Goal: Connect with others: Share content

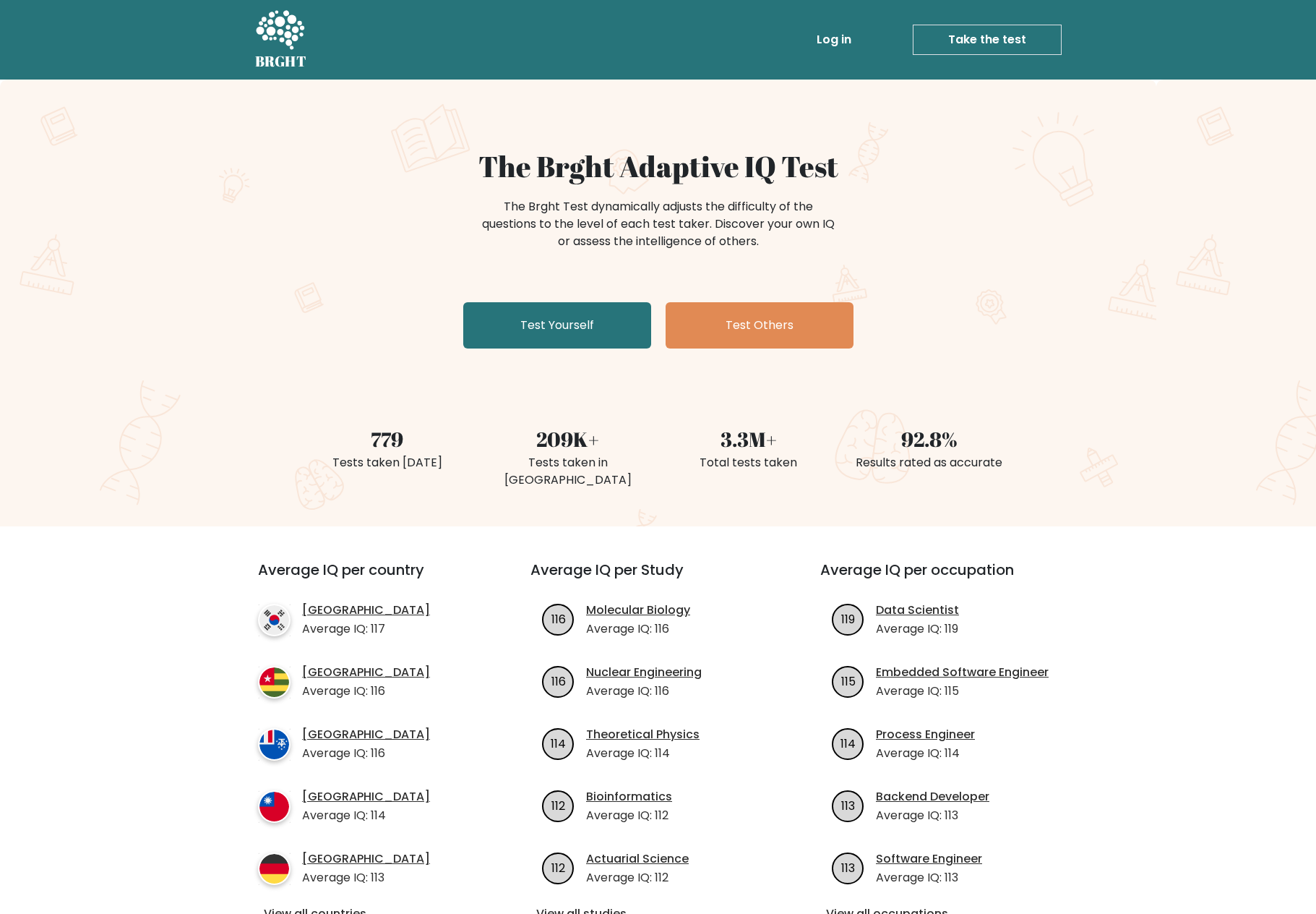
click at [842, 35] on link "Log in" at bounding box center [833, 40] width 46 height 29
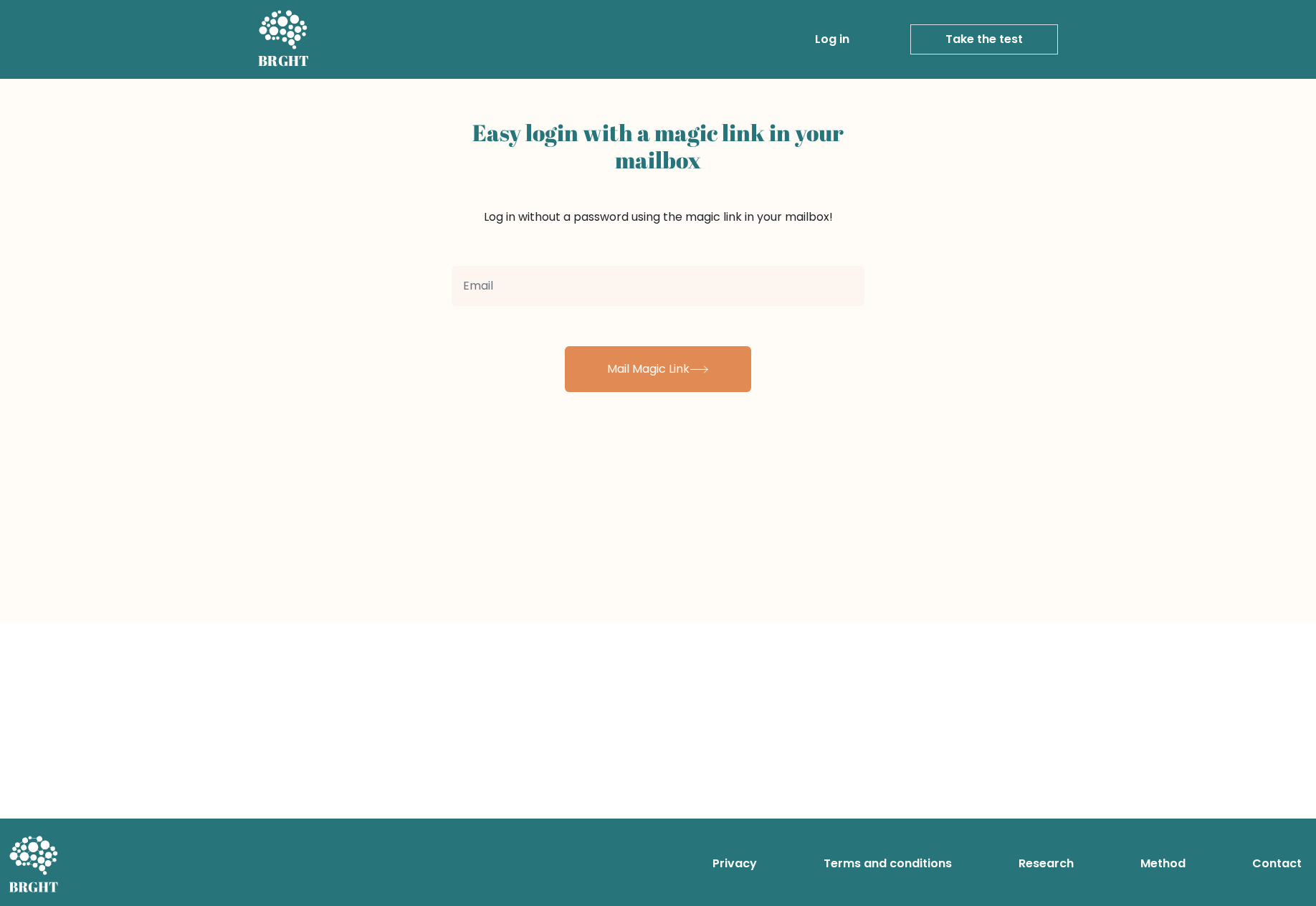
click at [486, 296] on input "email" at bounding box center [657, 286] width 413 height 41
type input "[EMAIL_ADDRESS][DOMAIN_NAME]"
click at [653, 379] on button "Mail Magic Link" at bounding box center [658, 368] width 186 height 45
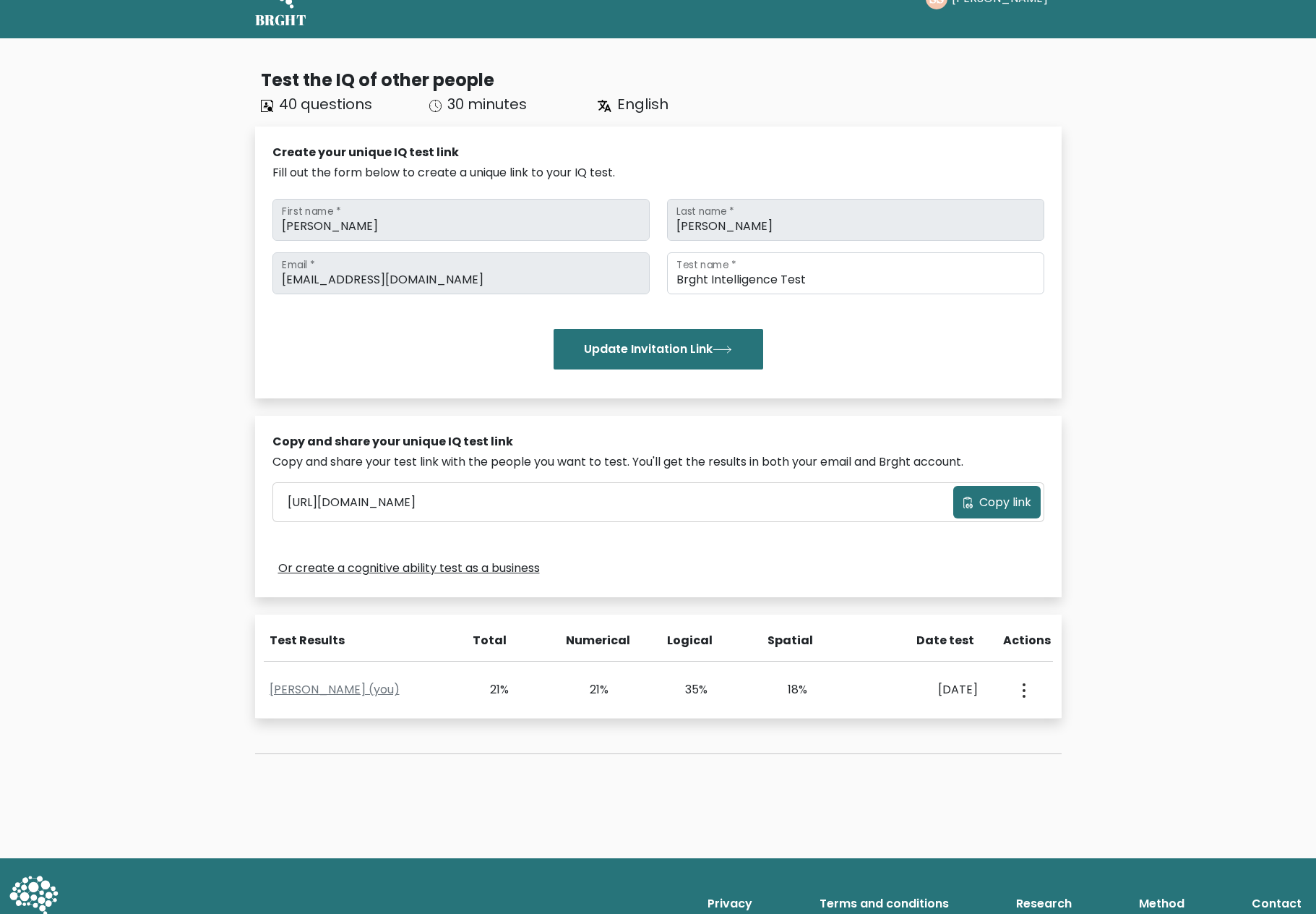
scroll to position [74, 0]
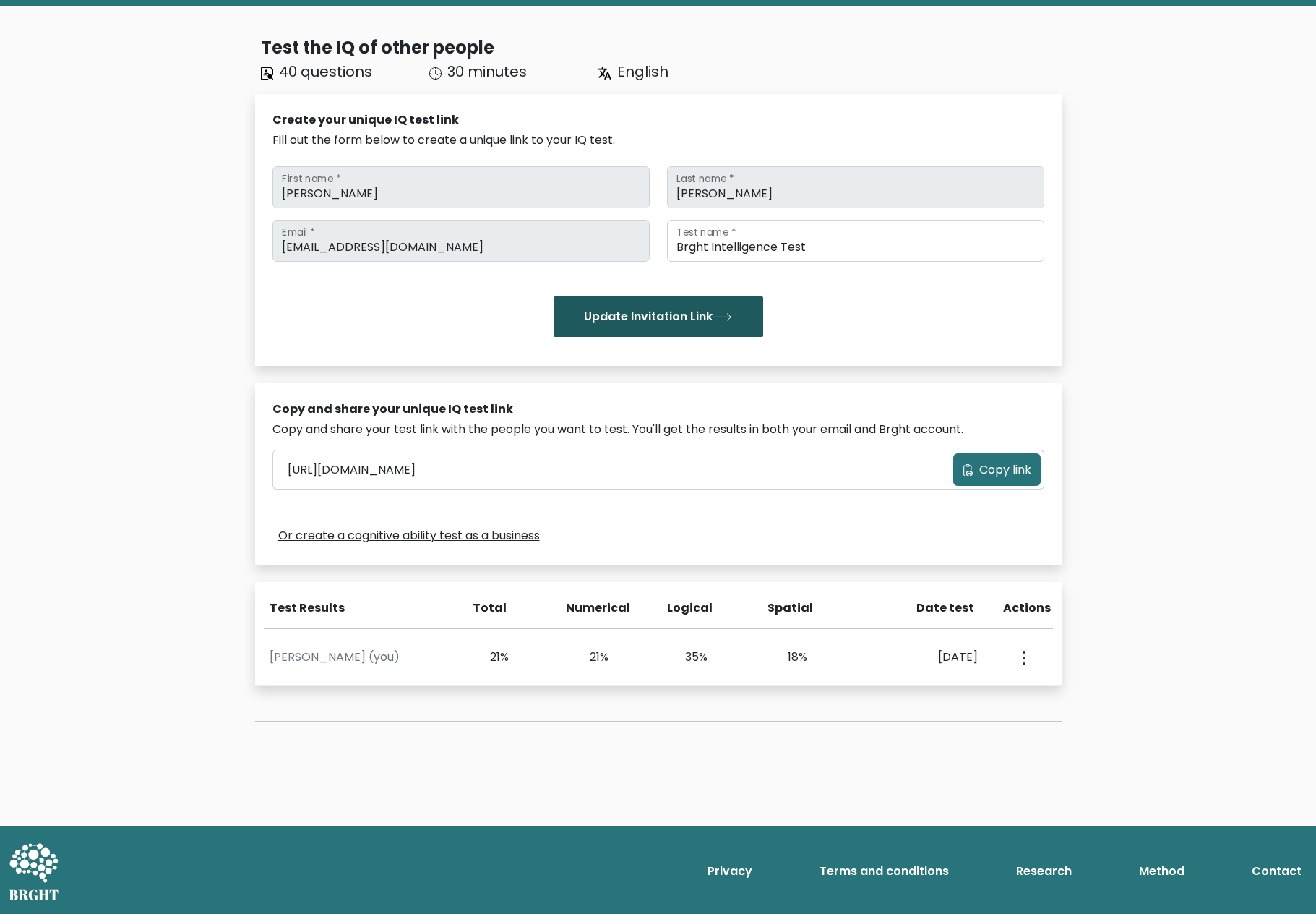
click at [694, 315] on button "Update Invitation Link" at bounding box center [658, 317] width 209 height 41
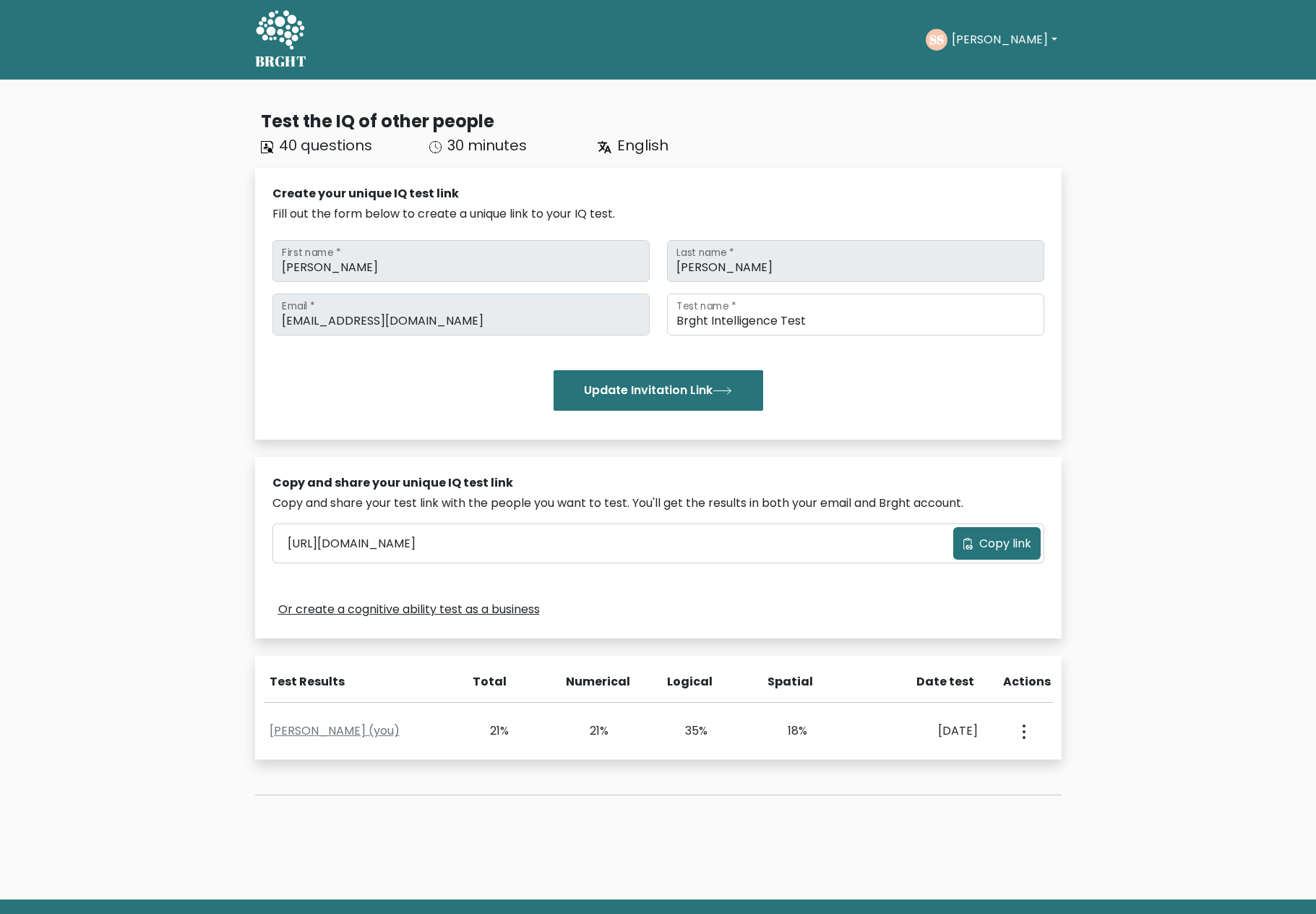
click at [1030, 41] on button "[PERSON_NAME]" at bounding box center [1004, 39] width 113 height 19
click at [416, 514] on div "Copy and share your unique IQ test link Copy and share your test link with the …" at bounding box center [658, 548] width 807 height 181
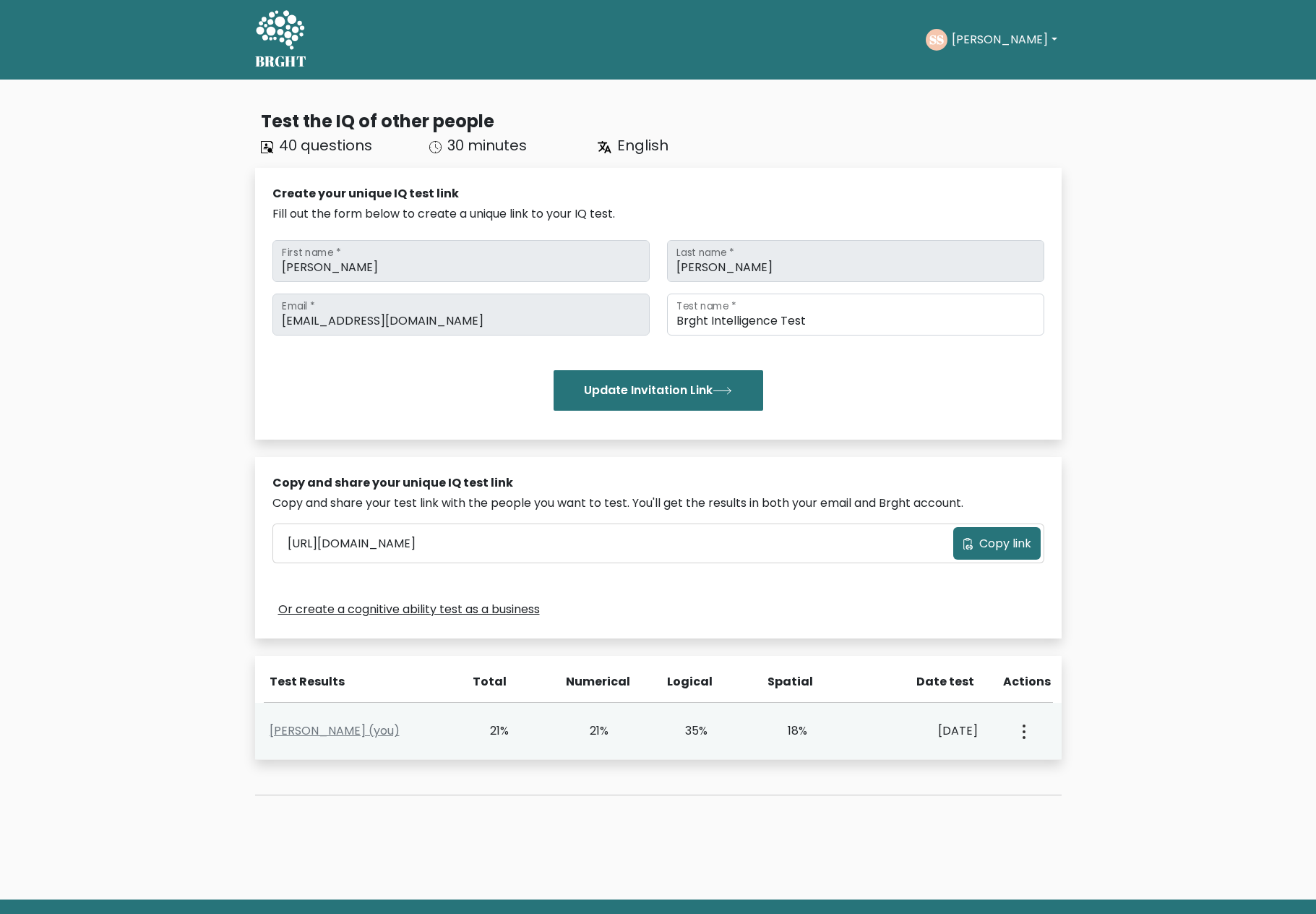
click at [1021, 731] on button "button" at bounding box center [1023, 731] width 12 height 45
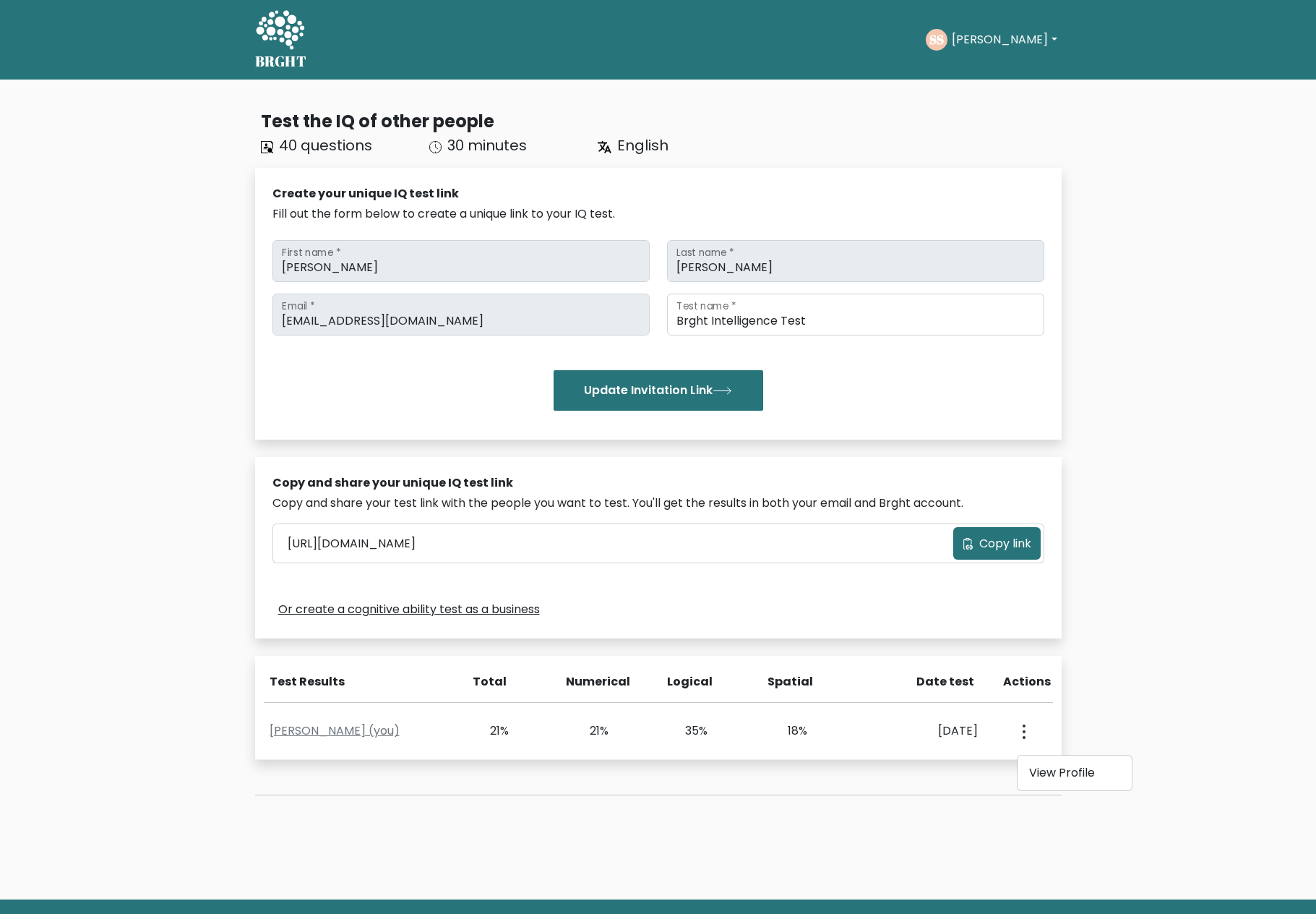
click at [311, 606] on link "Or create a cognitive ability test as a business" at bounding box center [409, 610] width 262 height 18
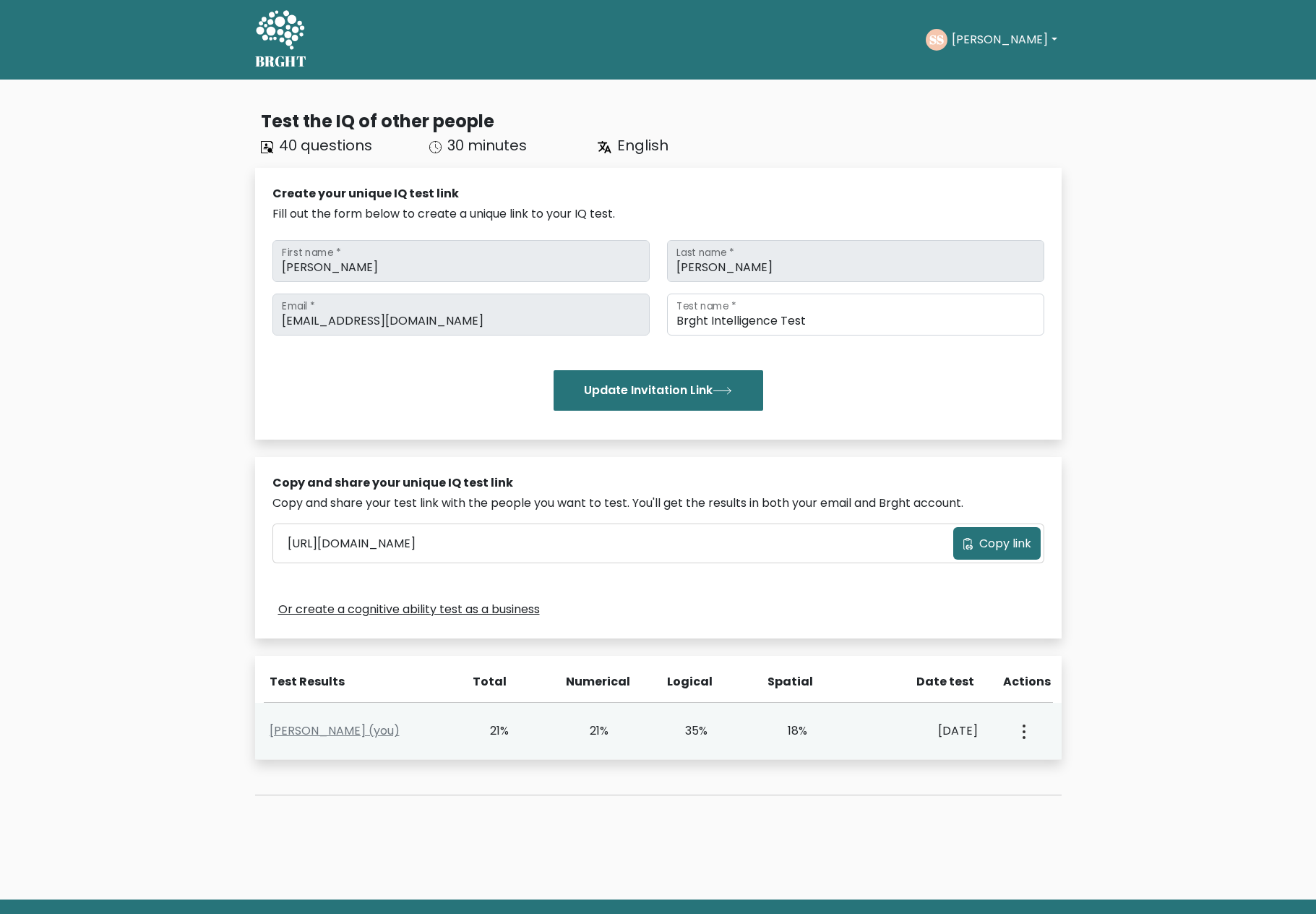
click at [1027, 720] on button "button" at bounding box center [1023, 731] width 12 height 45
drag, startPoint x: 1045, startPoint y: 778, endPoint x: 1031, endPoint y: 755, distance: 26.9
click at [1045, 778] on link "View Profile" at bounding box center [1074, 773] width 114 height 23
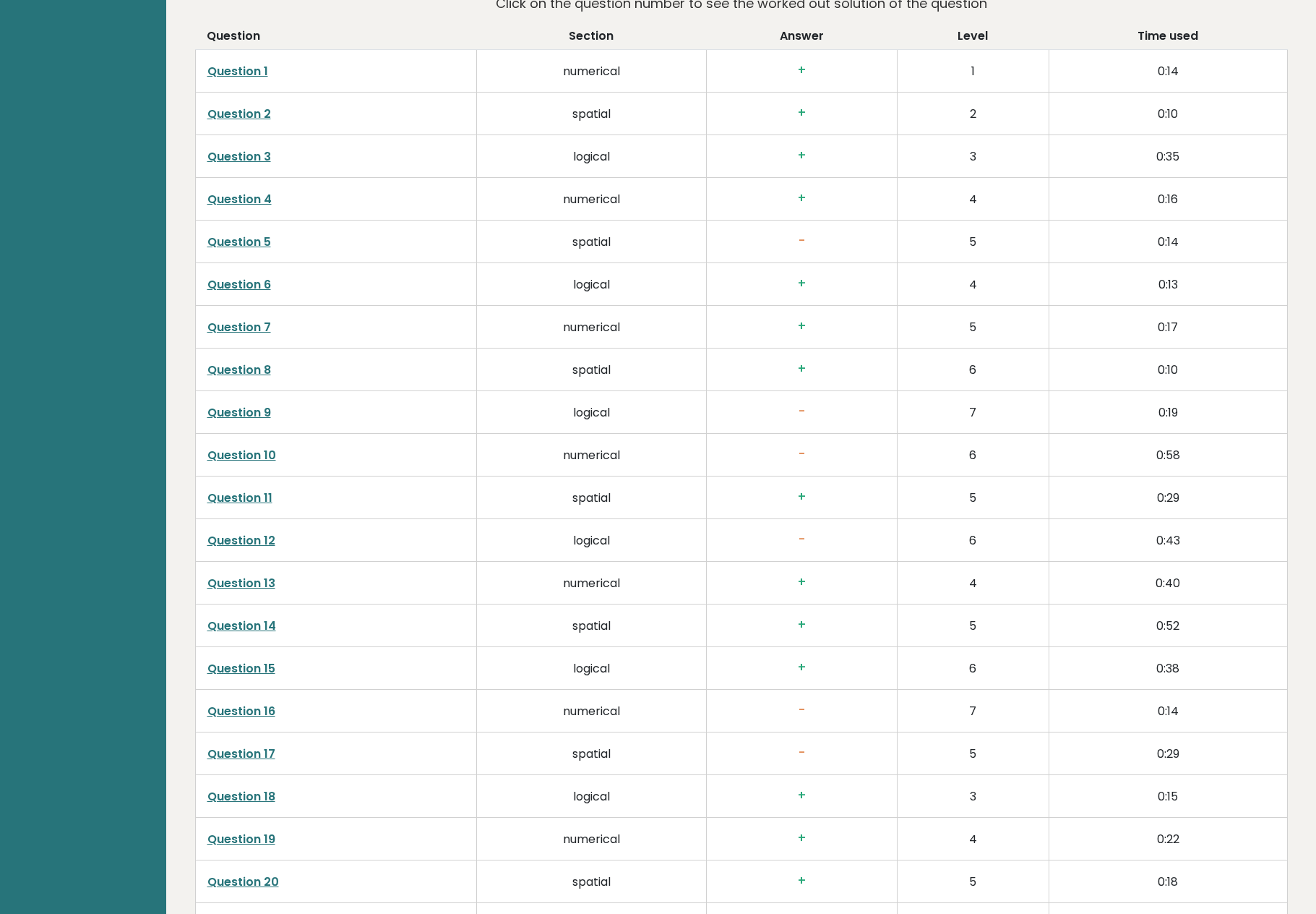
scroll to position [2385, 0]
